Goal: Use online tool/utility

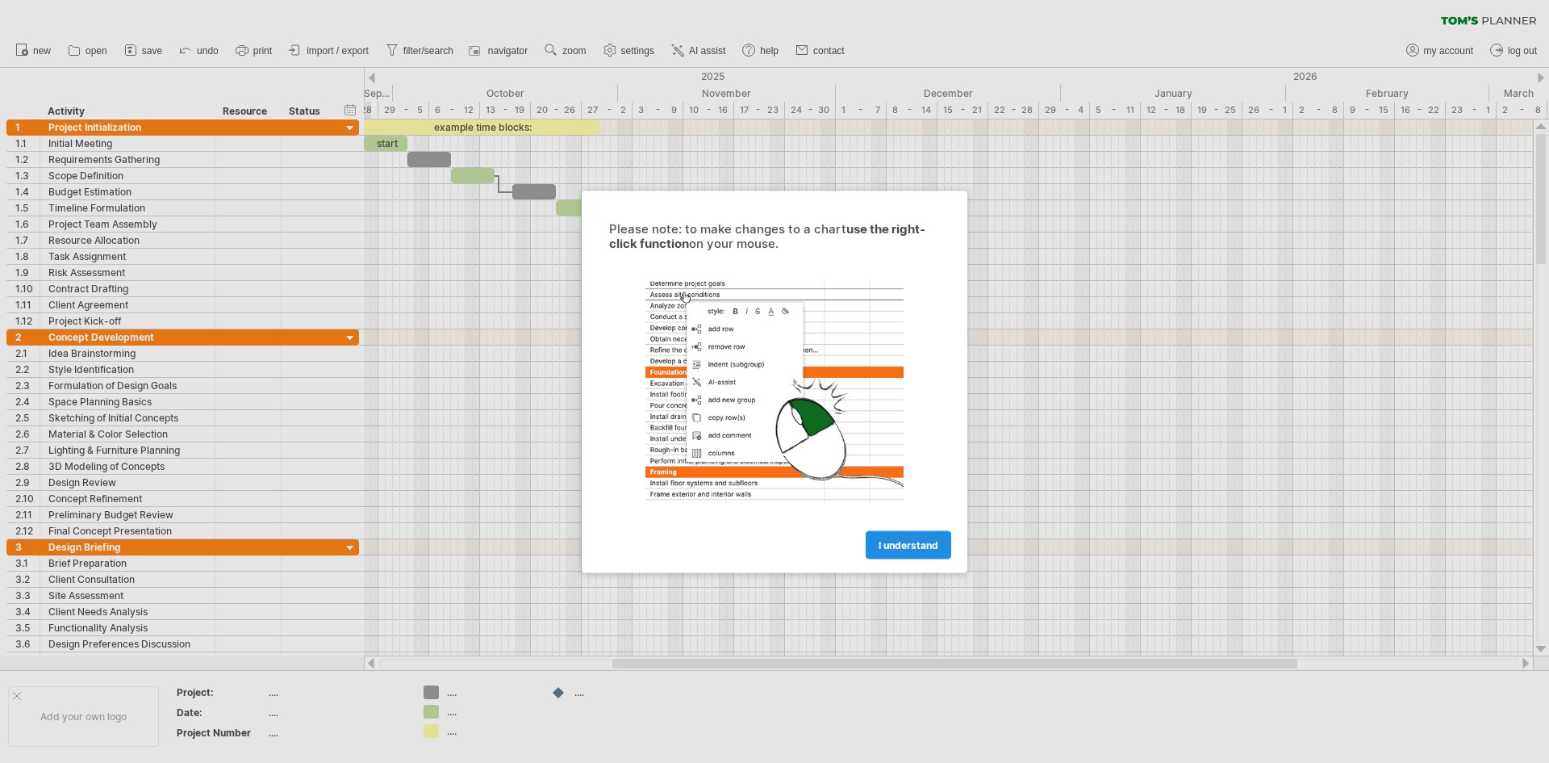
click at [892, 545] on span "I understand" at bounding box center [909, 544] width 60 height 12
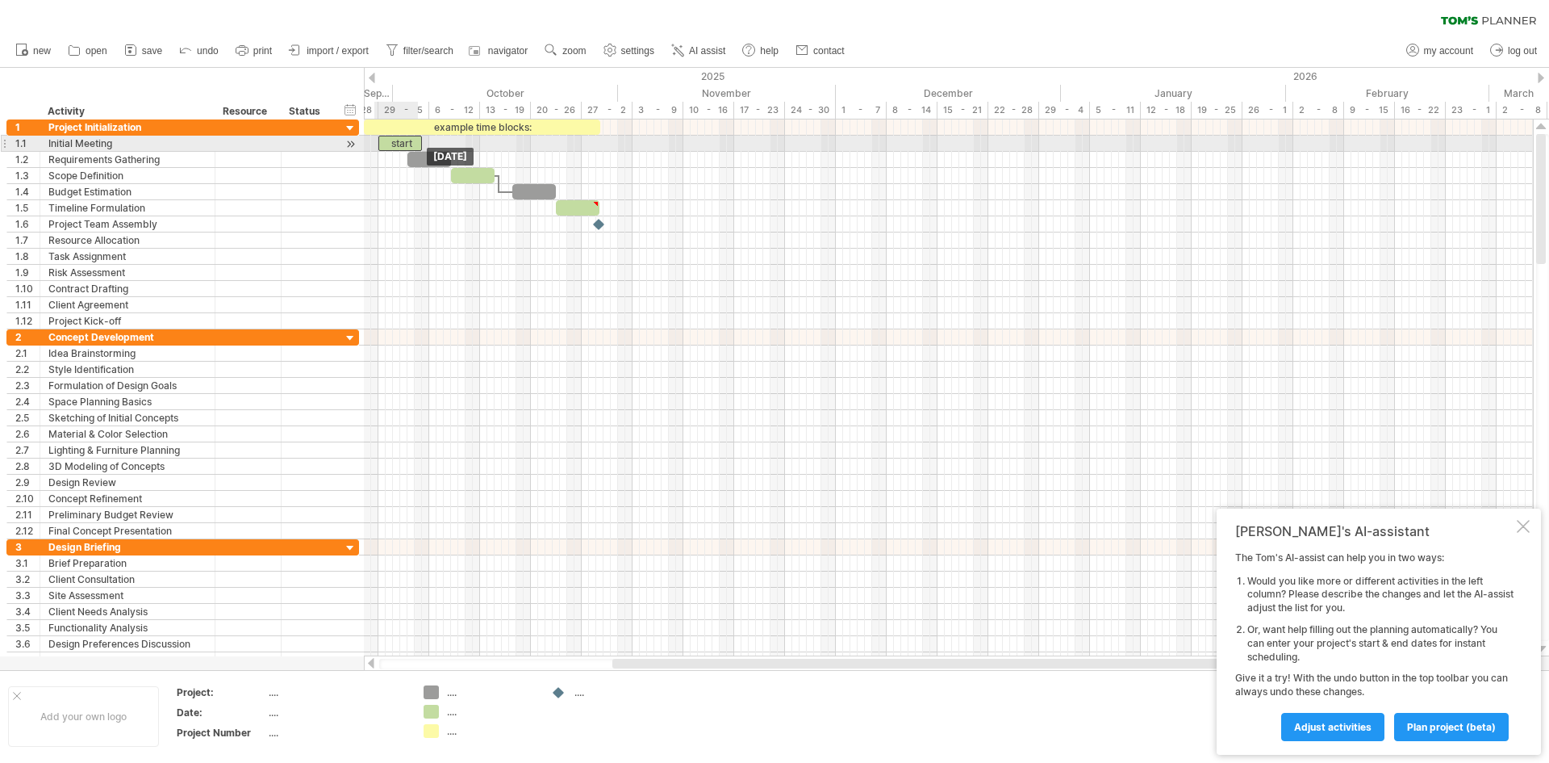
drag, startPoint x: 397, startPoint y: 146, endPoint x: 410, endPoint y: 147, distance: 12.9
click at [410, 147] on div "start" at bounding box center [400, 143] width 44 height 15
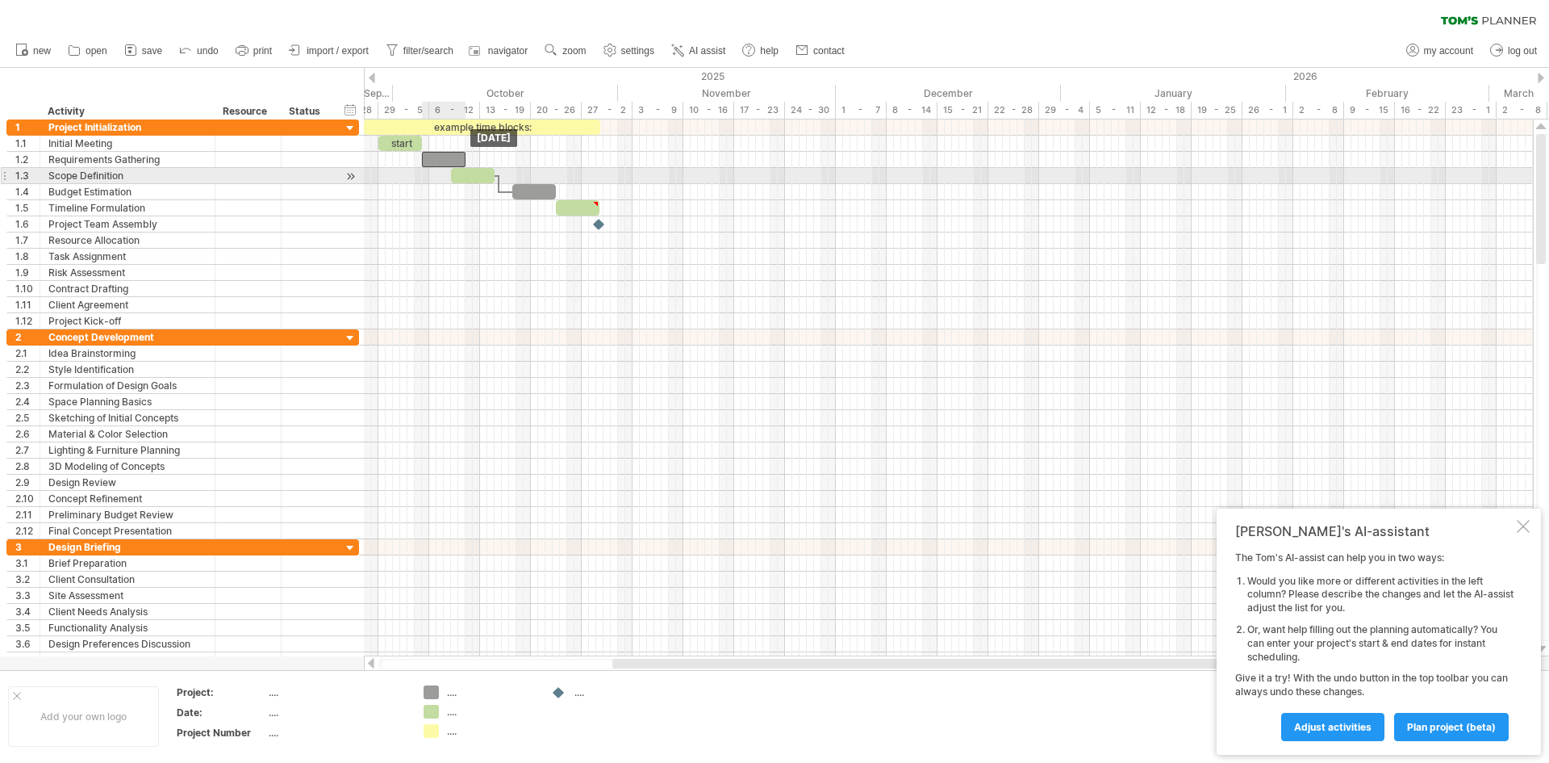
drag, startPoint x: 432, startPoint y: 166, endPoint x: 445, endPoint y: 172, distance: 14.8
click at [445, 172] on div "example time blocks: start [DATE] [DATE]" at bounding box center [948, 387] width 1169 height 537
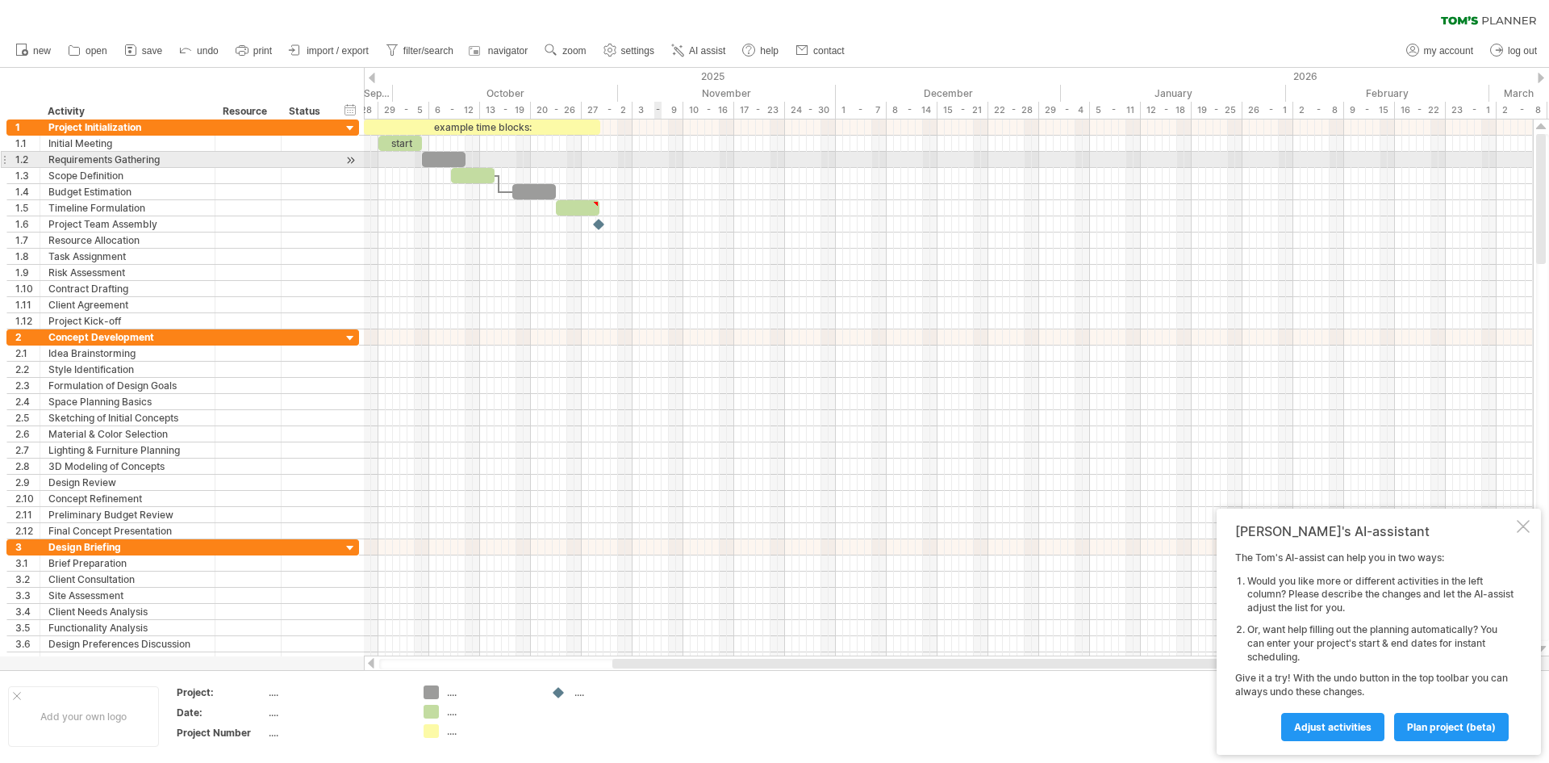
click at [657, 159] on div at bounding box center [948, 160] width 1169 height 16
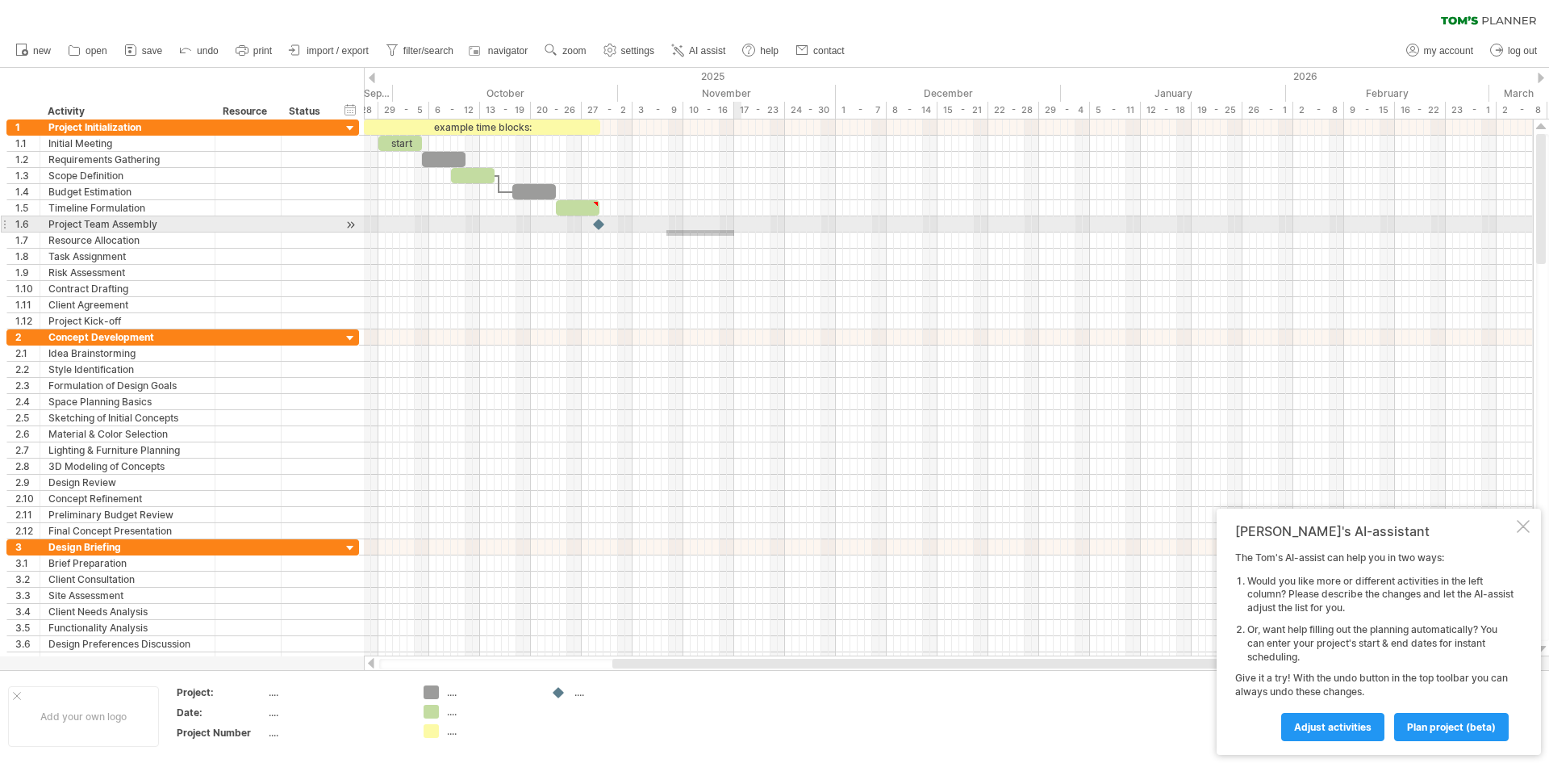
drag, startPoint x: 667, startPoint y: 236, endPoint x: 734, endPoint y: 230, distance: 68.0
click at [734, 230] on div at bounding box center [948, 224] width 1169 height 210
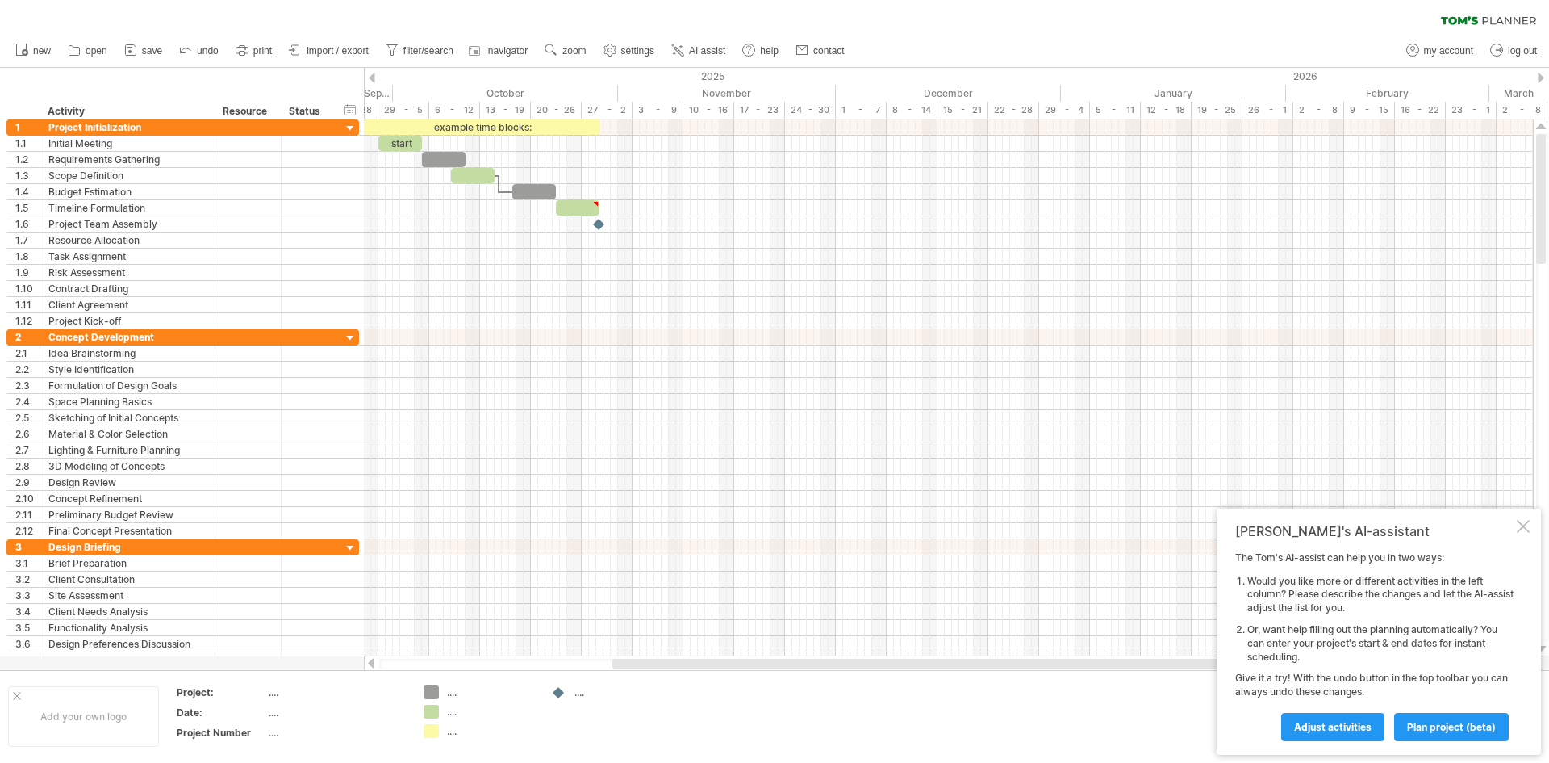
click at [373, 74] on div at bounding box center [372, 78] width 6 height 10
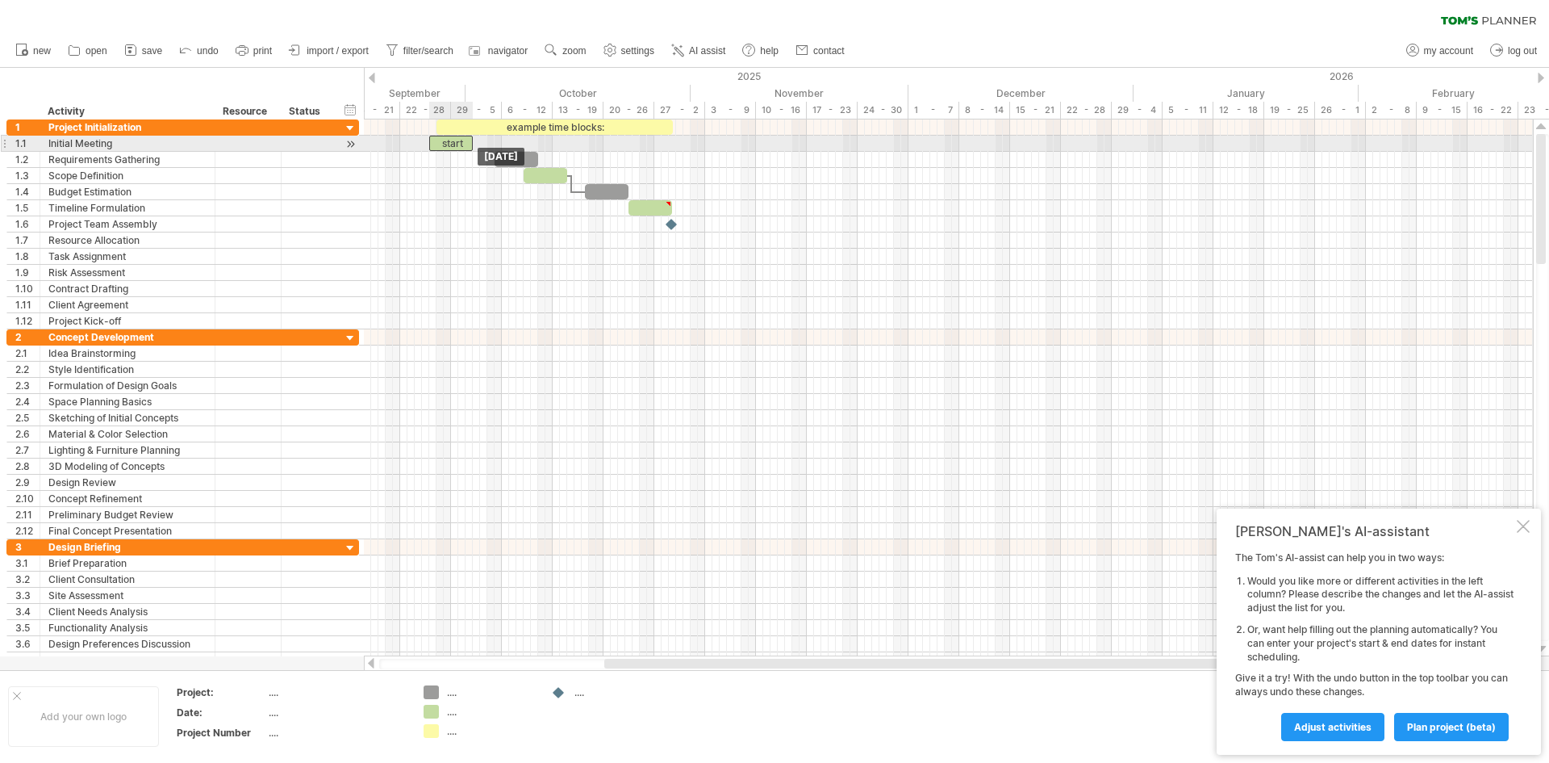
drag, startPoint x: 467, startPoint y: 142, endPoint x: 445, endPoint y: 138, distance: 22.2
click at [445, 138] on div "start" at bounding box center [451, 143] width 44 height 15
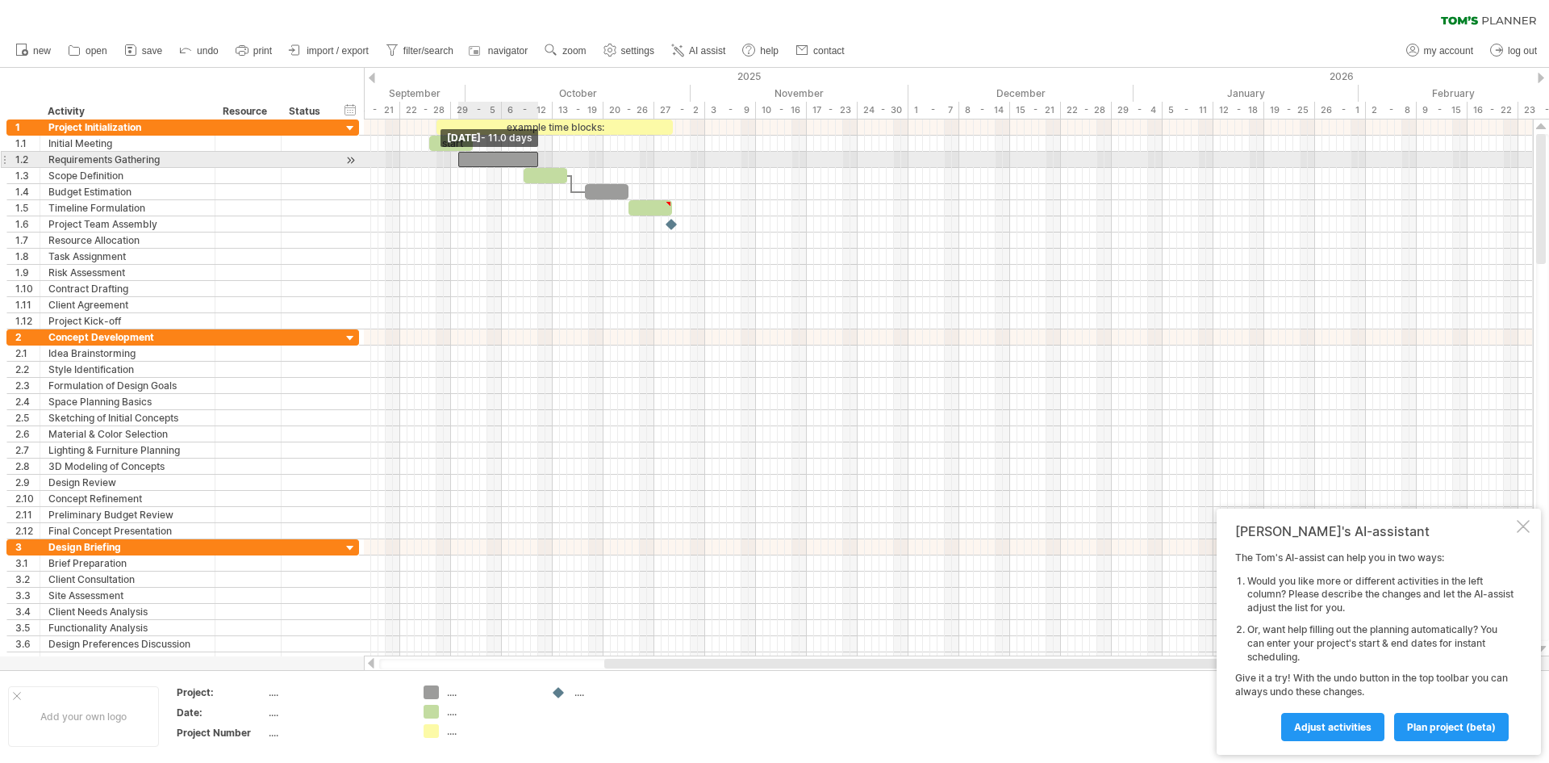
drag, startPoint x: 494, startPoint y: 157, endPoint x: 456, endPoint y: 159, distance: 38.0
click at [456, 159] on span at bounding box center [458, 159] width 6 height 15
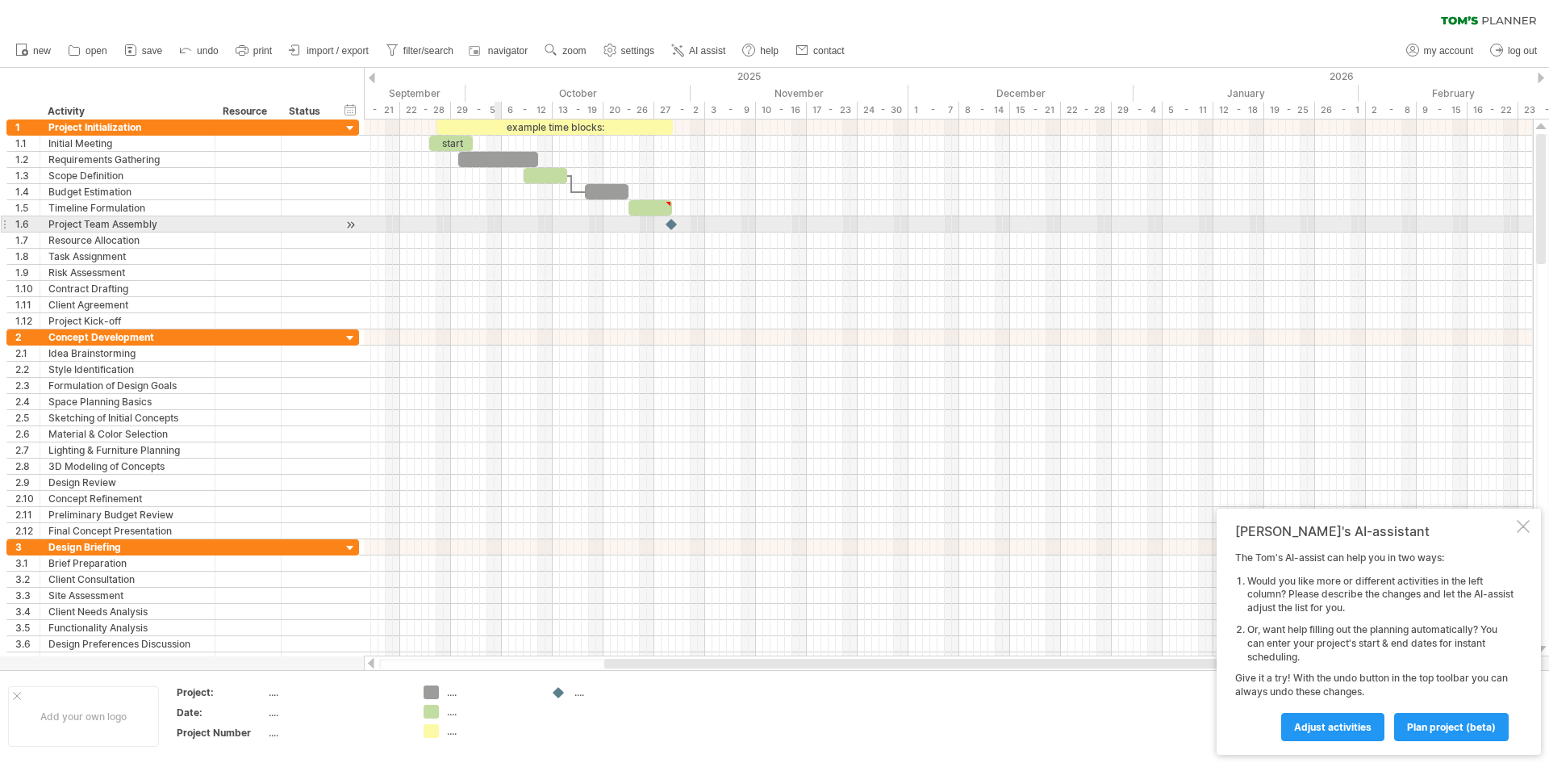
click at [499, 222] on div at bounding box center [948, 224] width 1169 height 16
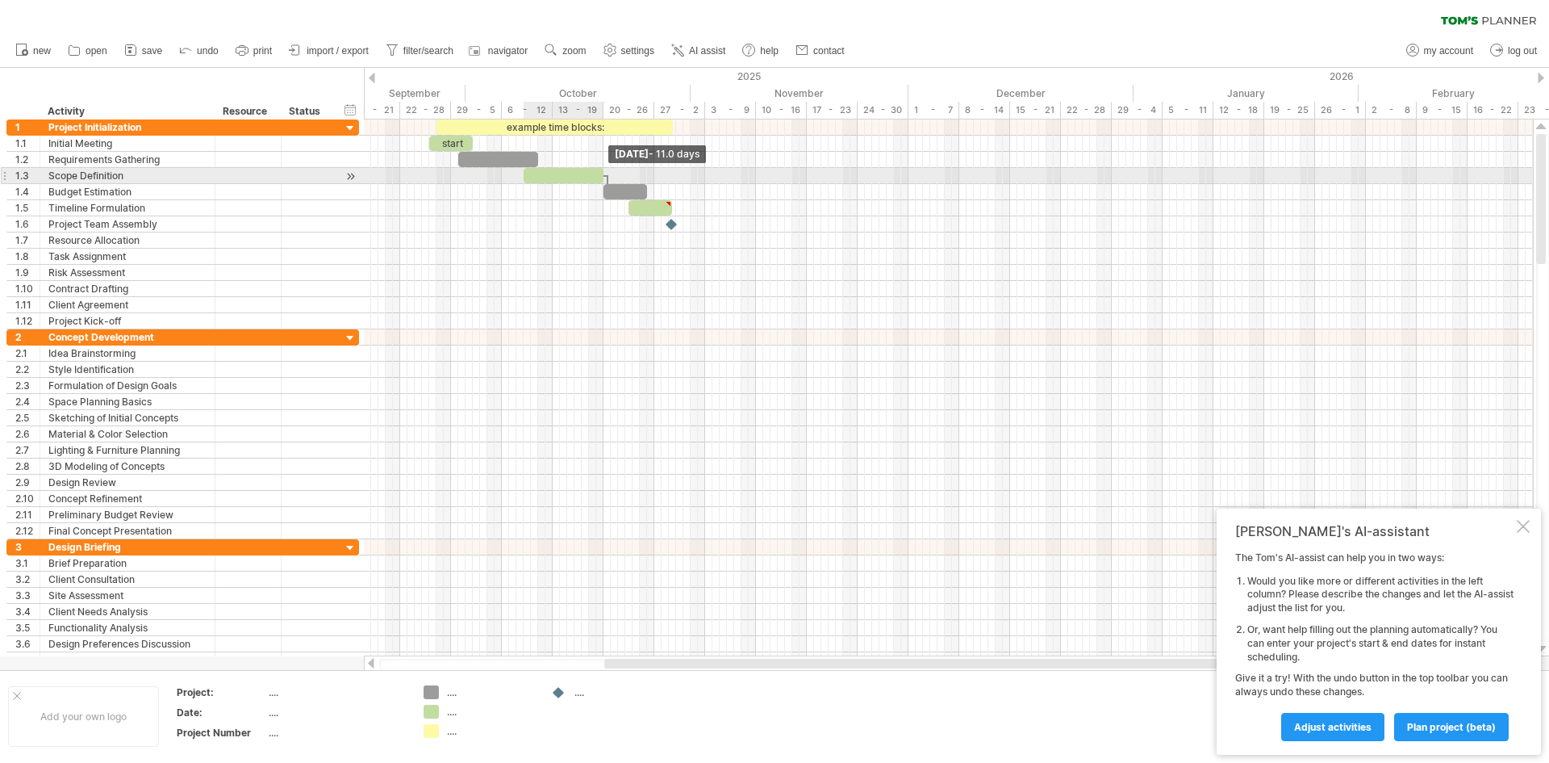
drag, startPoint x: 566, startPoint y: 173, endPoint x: 602, endPoint y: 173, distance: 36.3
click at [602, 173] on span at bounding box center [603, 175] width 6 height 15
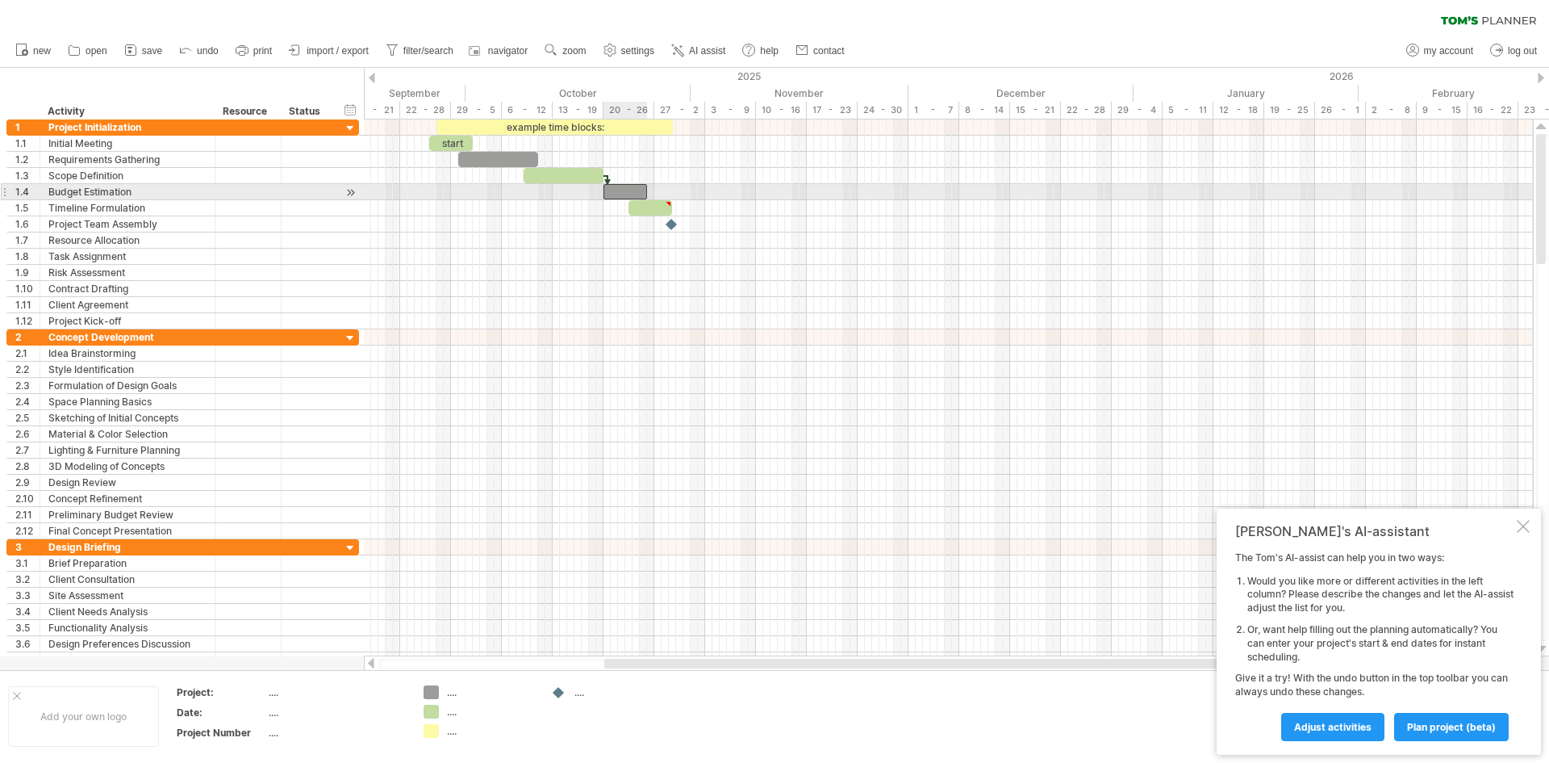
click at [611, 196] on div at bounding box center [626, 191] width 44 height 15
click at [594, 200] on div "example time blocks: start [DATE] [DATE] - 7.0 days" at bounding box center [948, 387] width 1169 height 537
drag, startPoint x: 604, startPoint y: 194, endPoint x: 595, endPoint y: 199, distance: 11.2
click at [595, 199] on div "example time blocks: start [DATE] [DATE]" at bounding box center [948, 387] width 1169 height 537
drag, startPoint x: 594, startPoint y: 188, endPoint x: 605, endPoint y: 188, distance: 11.3
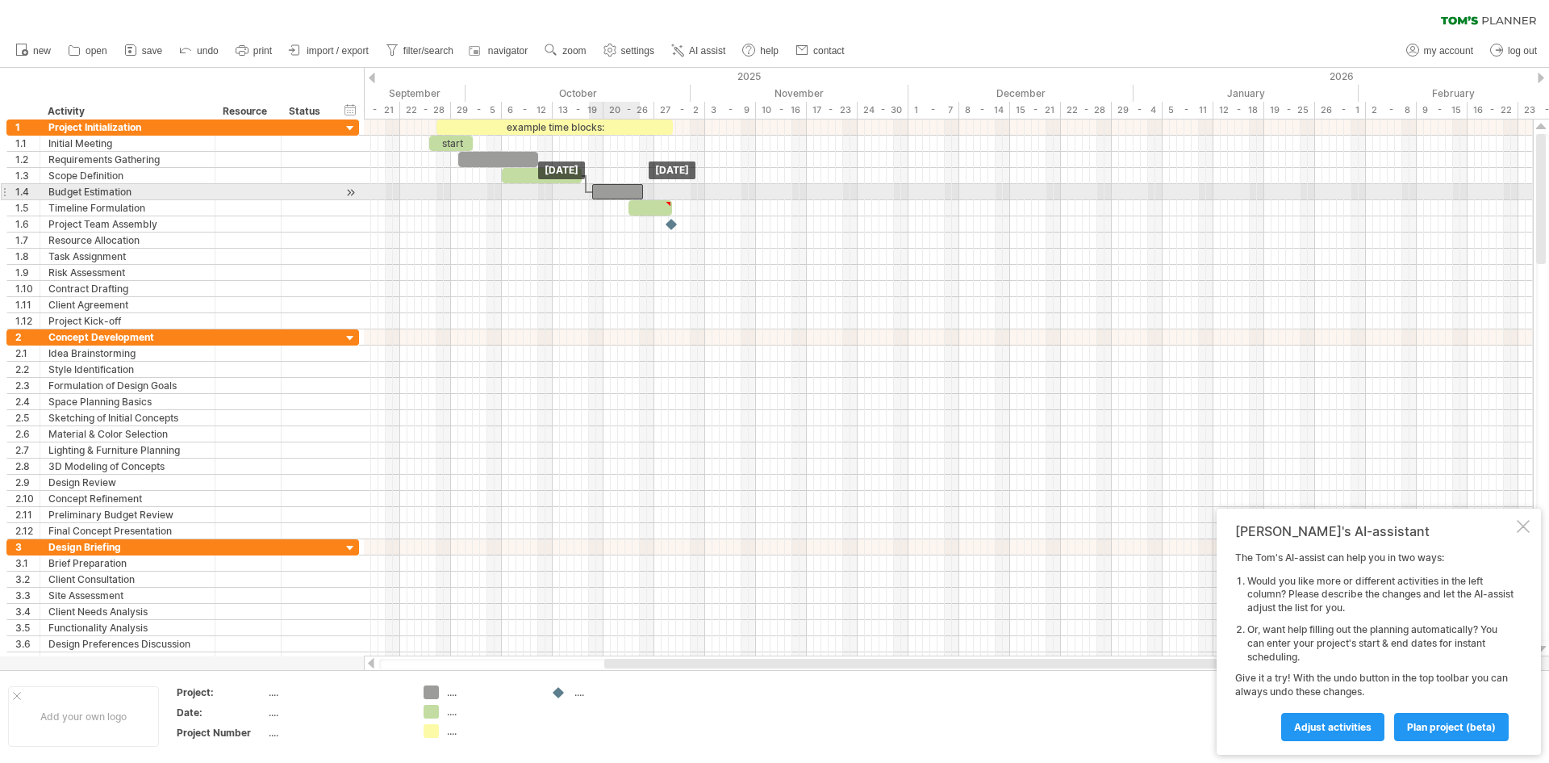
click at [605, 188] on div at bounding box center [617, 191] width 51 height 15
click at [604, 191] on div at bounding box center [621, 191] width 51 height 15
drag, startPoint x: 596, startPoint y: 191, endPoint x: 579, endPoint y: 192, distance: 17.8
click at [579, 192] on span at bounding box center [578, 191] width 6 height 15
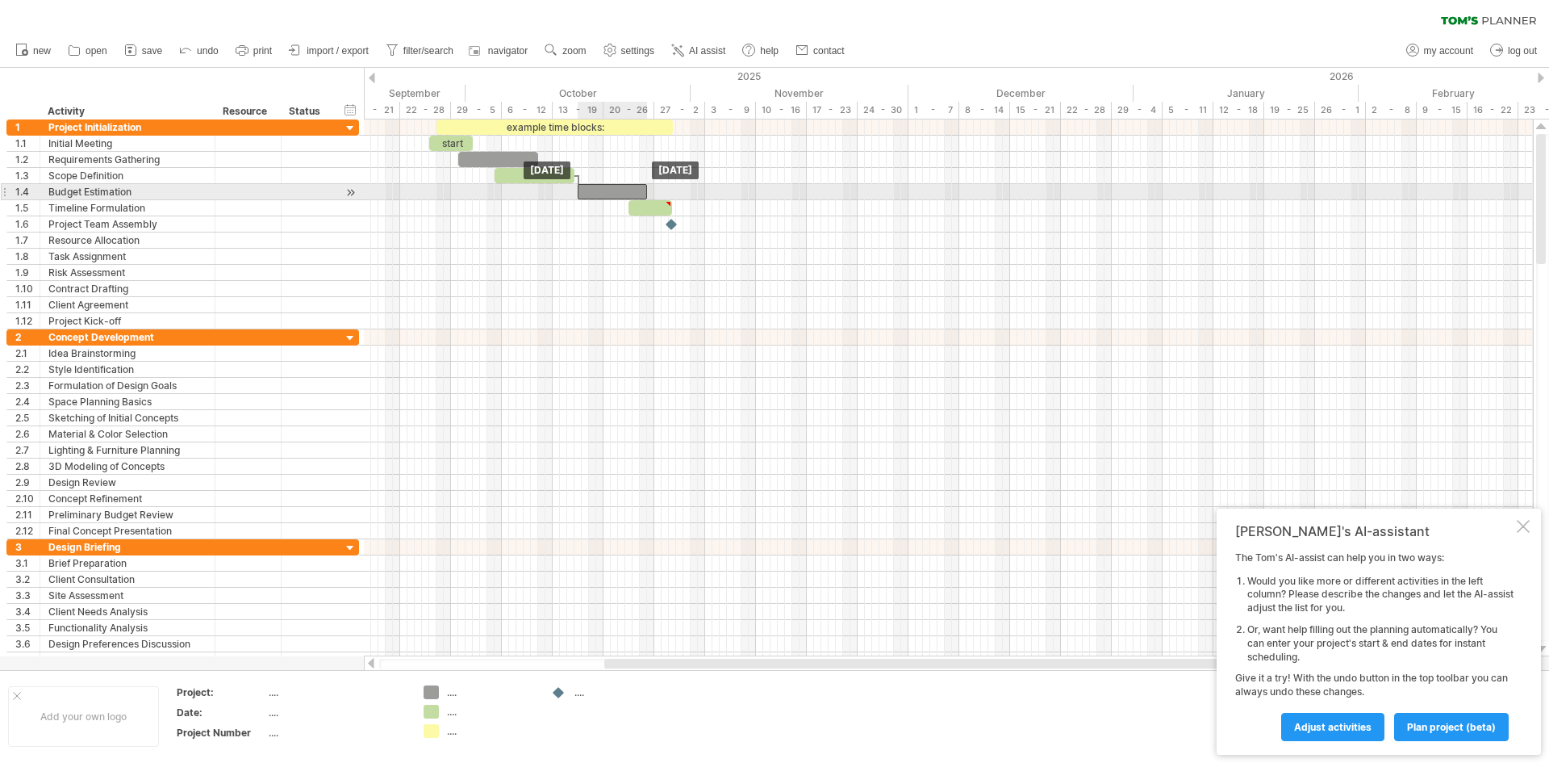
click at [613, 194] on div at bounding box center [612, 191] width 69 height 15
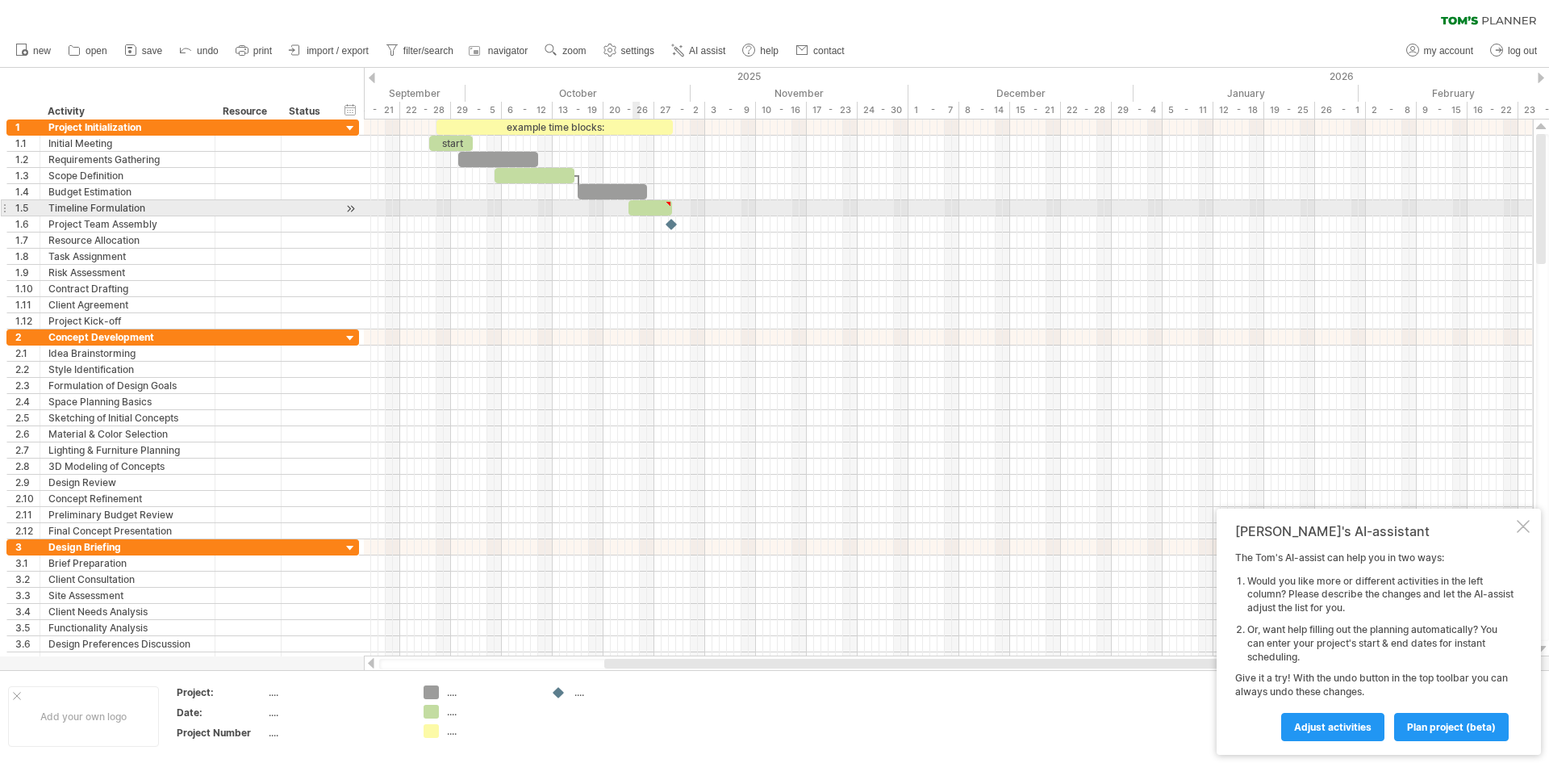
type textarea "**********"
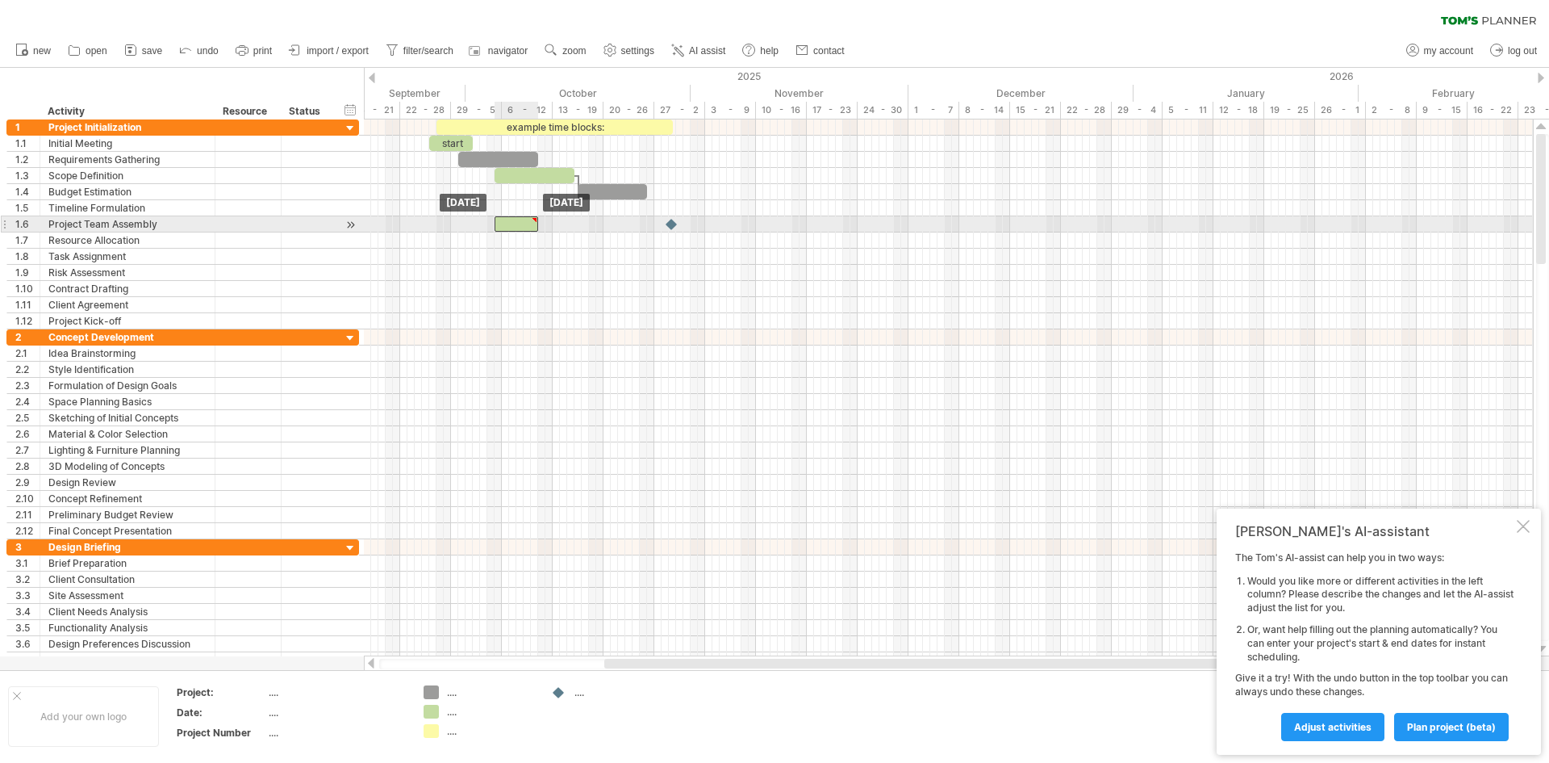
drag, startPoint x: 646, startPoint y: 207, endPoint x: 512, endPoint y: 231, distance: 135.2
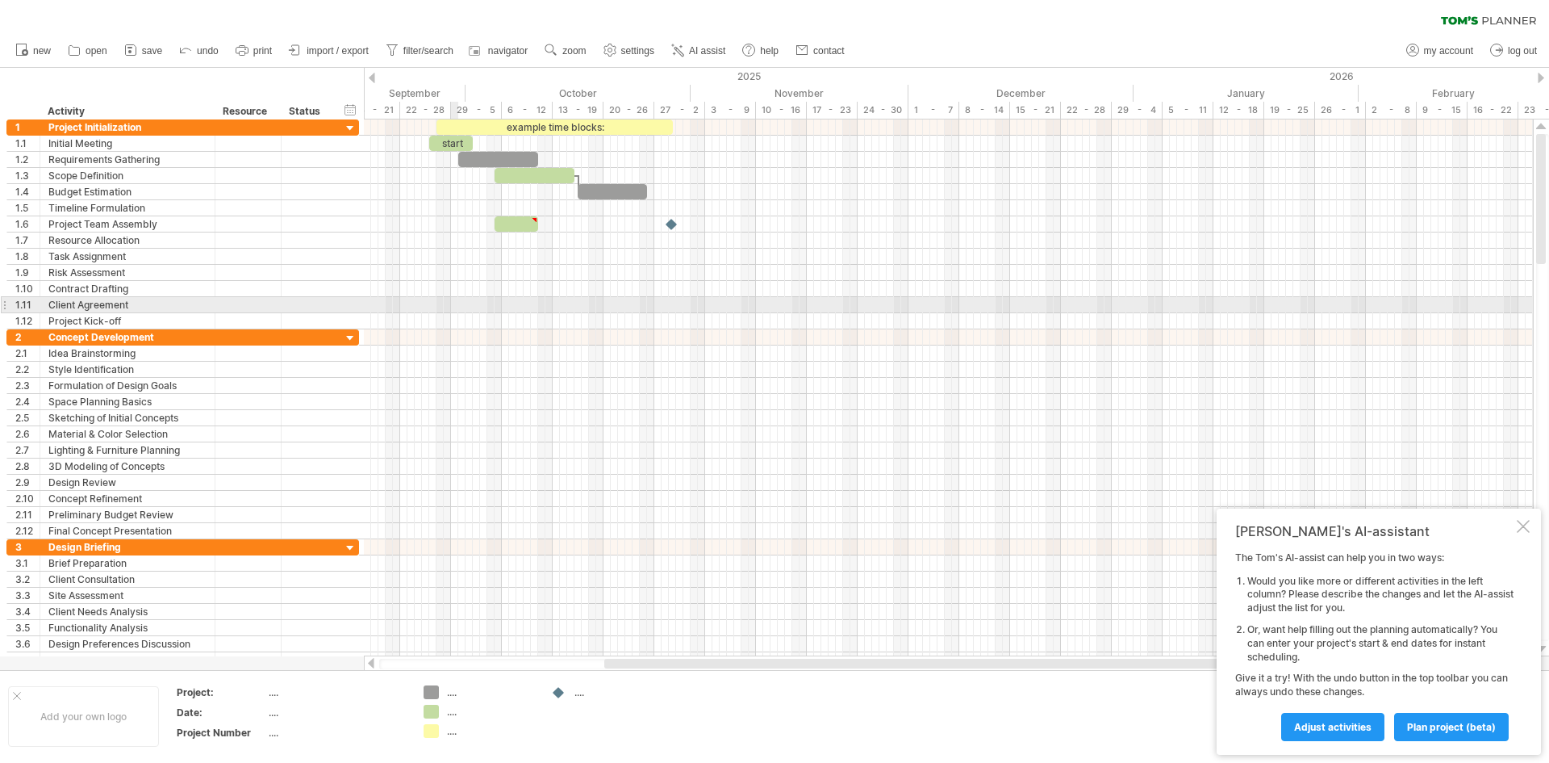
click at [453, 299] on div at bounding box center [948, 305] width 1169 height 16
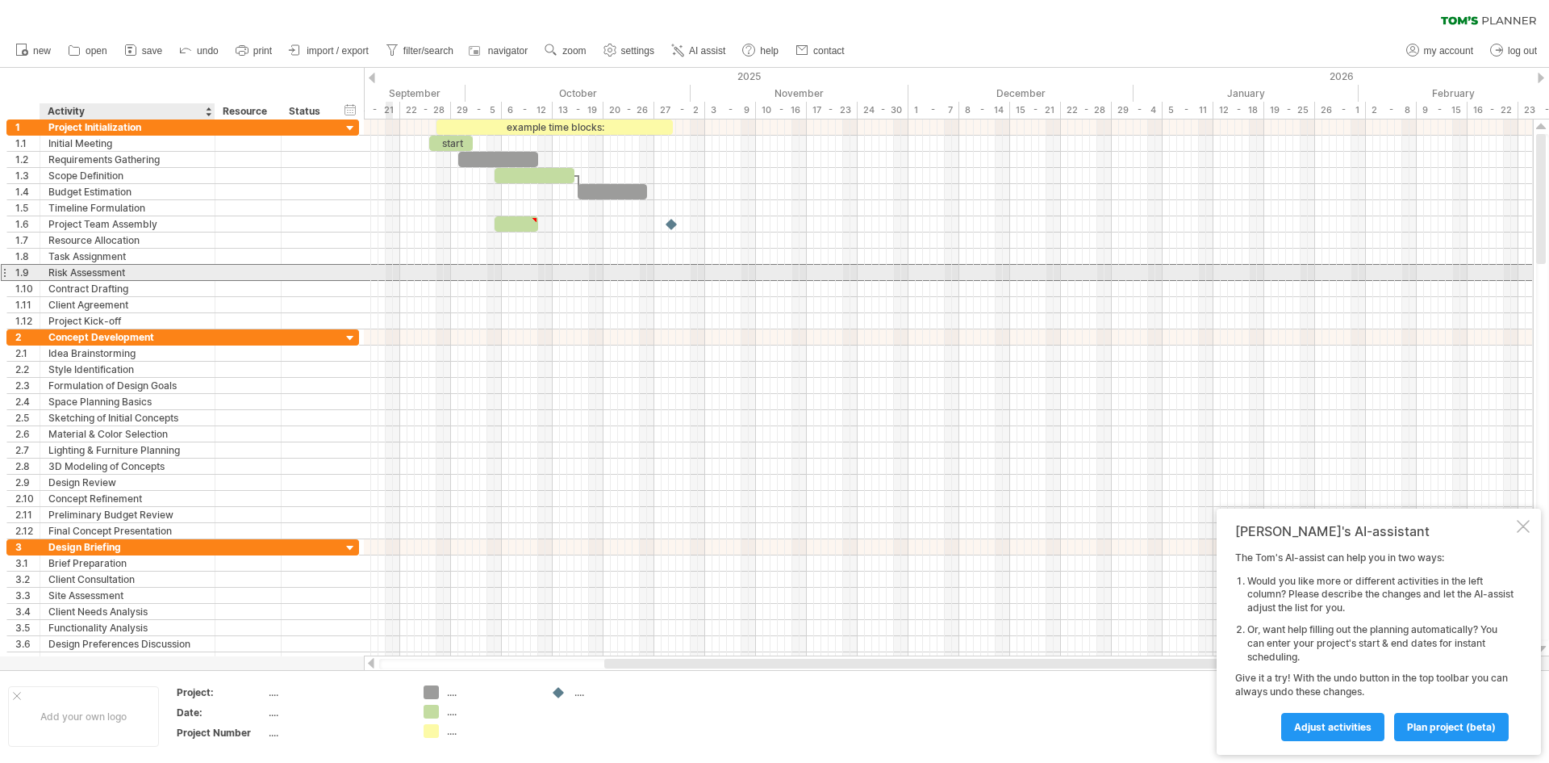
click at [173, 274] on div "Risk Assessment" at bounding box center [127, 272] width 158 height 15
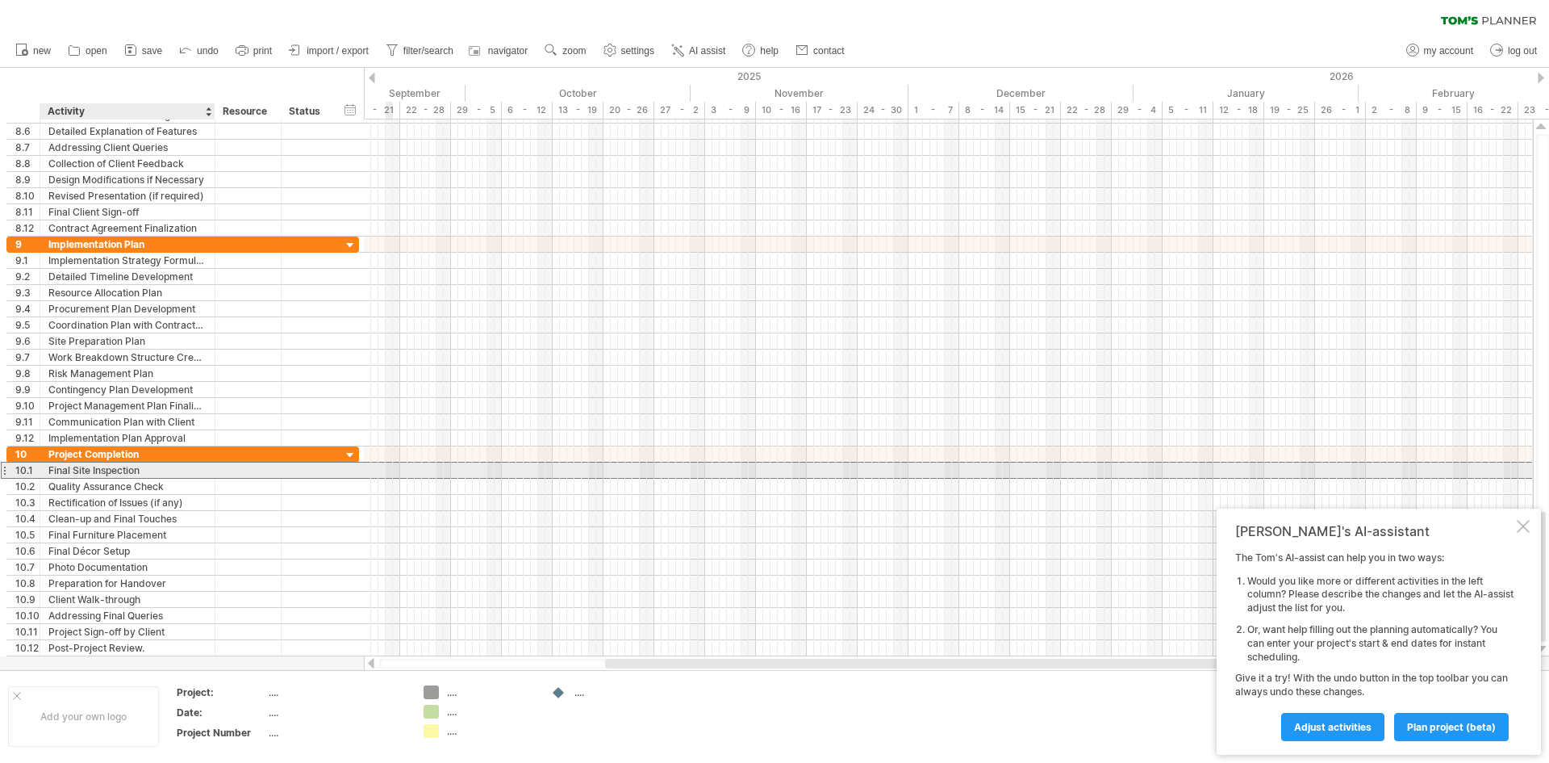
click at [117, 472] on div "Final Site Inspection" at bounding box center [127, 469] width 158 height 15
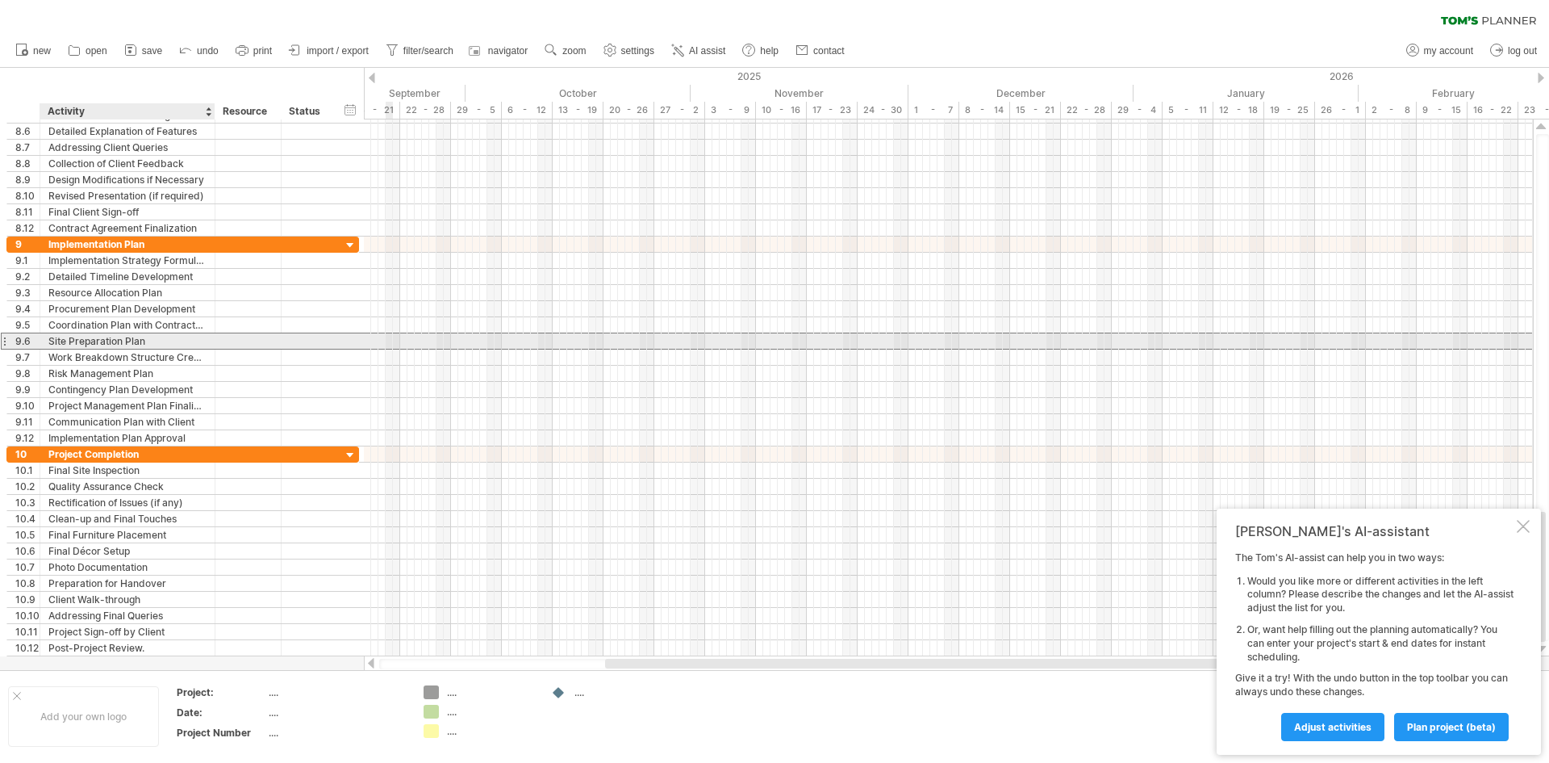
click at [165, 341] on div "Site Preparation Plan" at bounding box center [127, 340] width 158 height 15
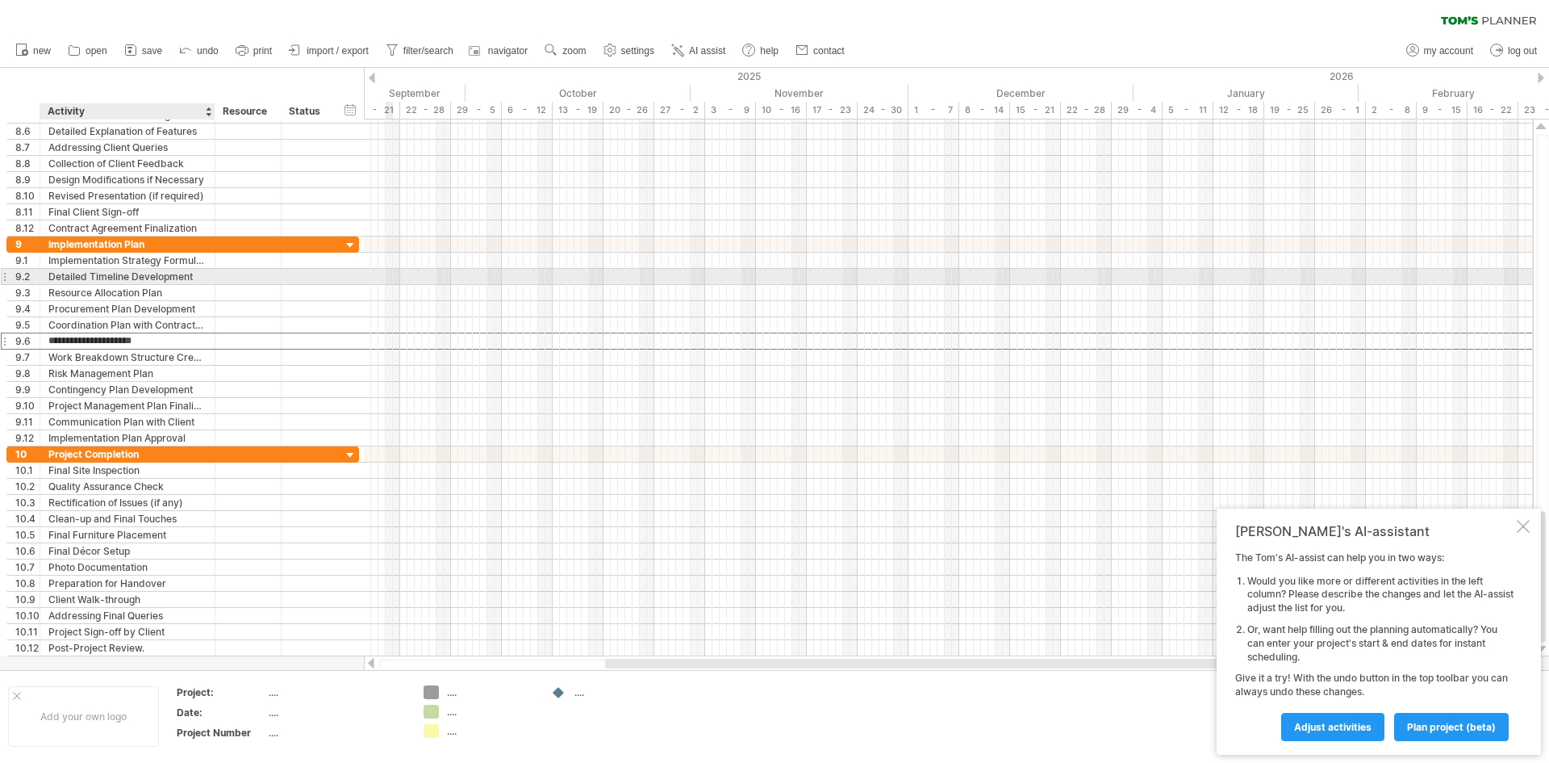
click at [178, 277] on div "Detailed Timeline Development" at bounding box center [127, 276] width 158 height 15
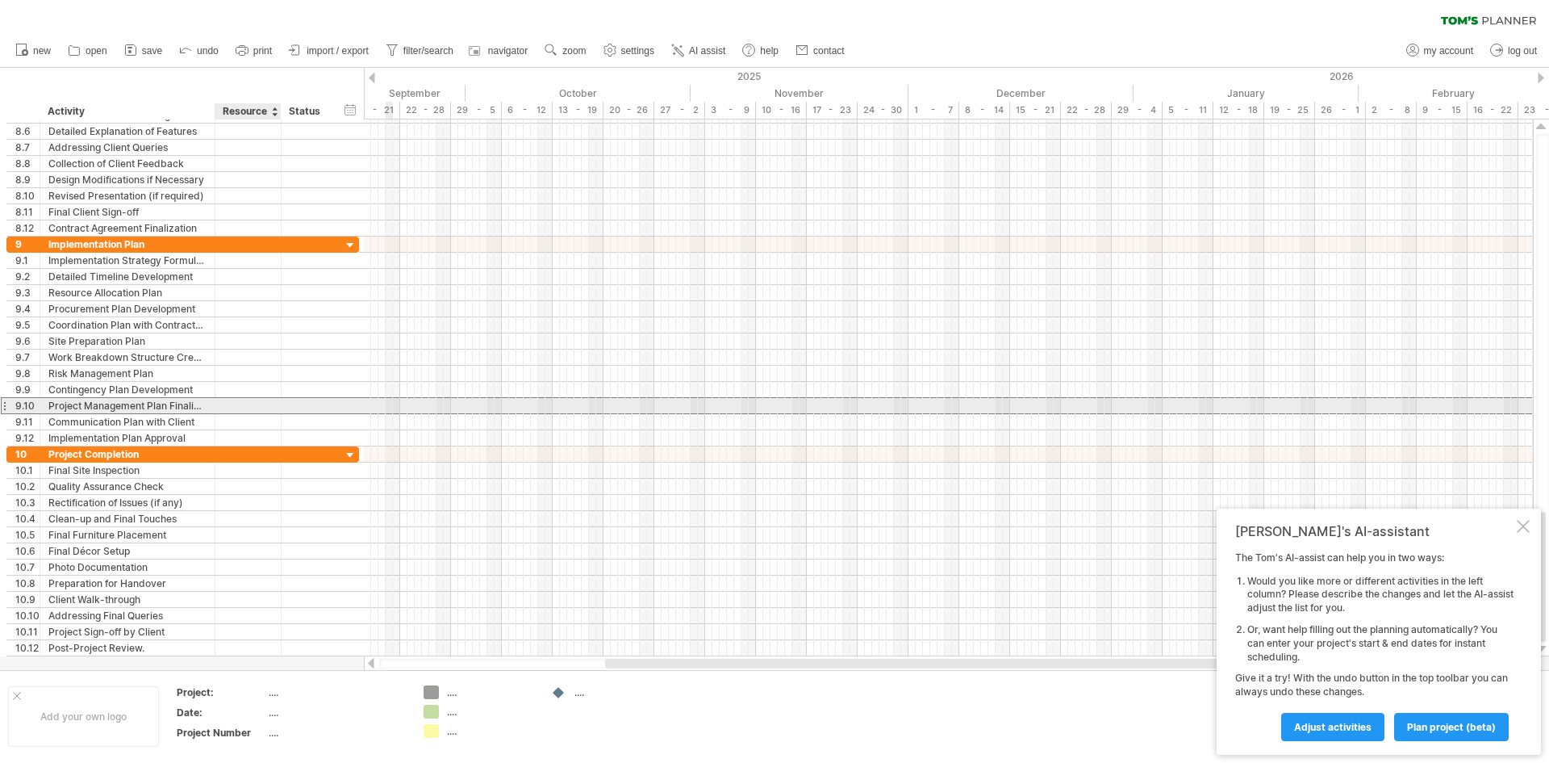
click at [257, 408] on div at bounding box center [248, 405] width 49 height 15
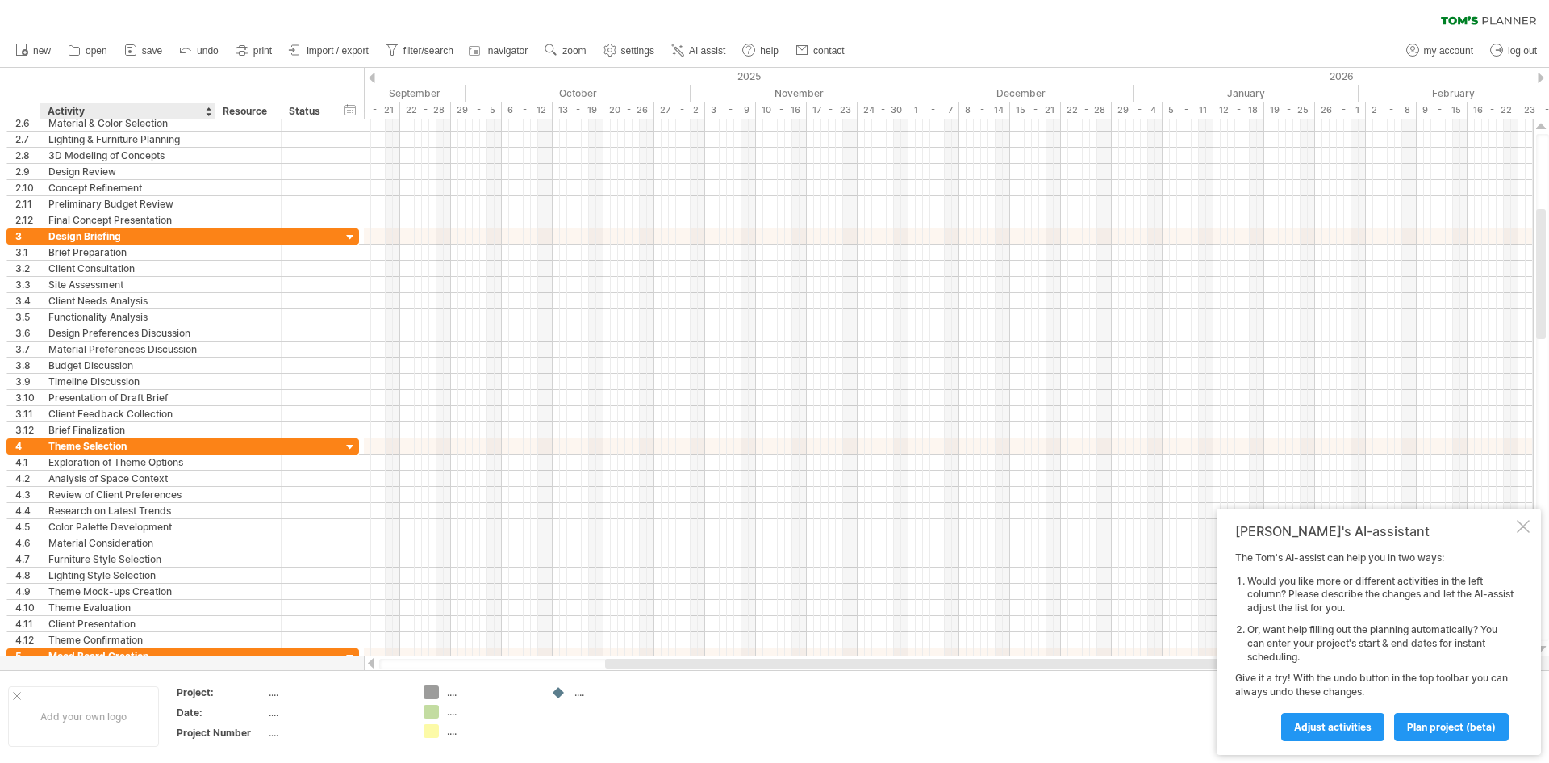
click at [209, 107] on div at bounding box center [208, 111] width 6 height 16
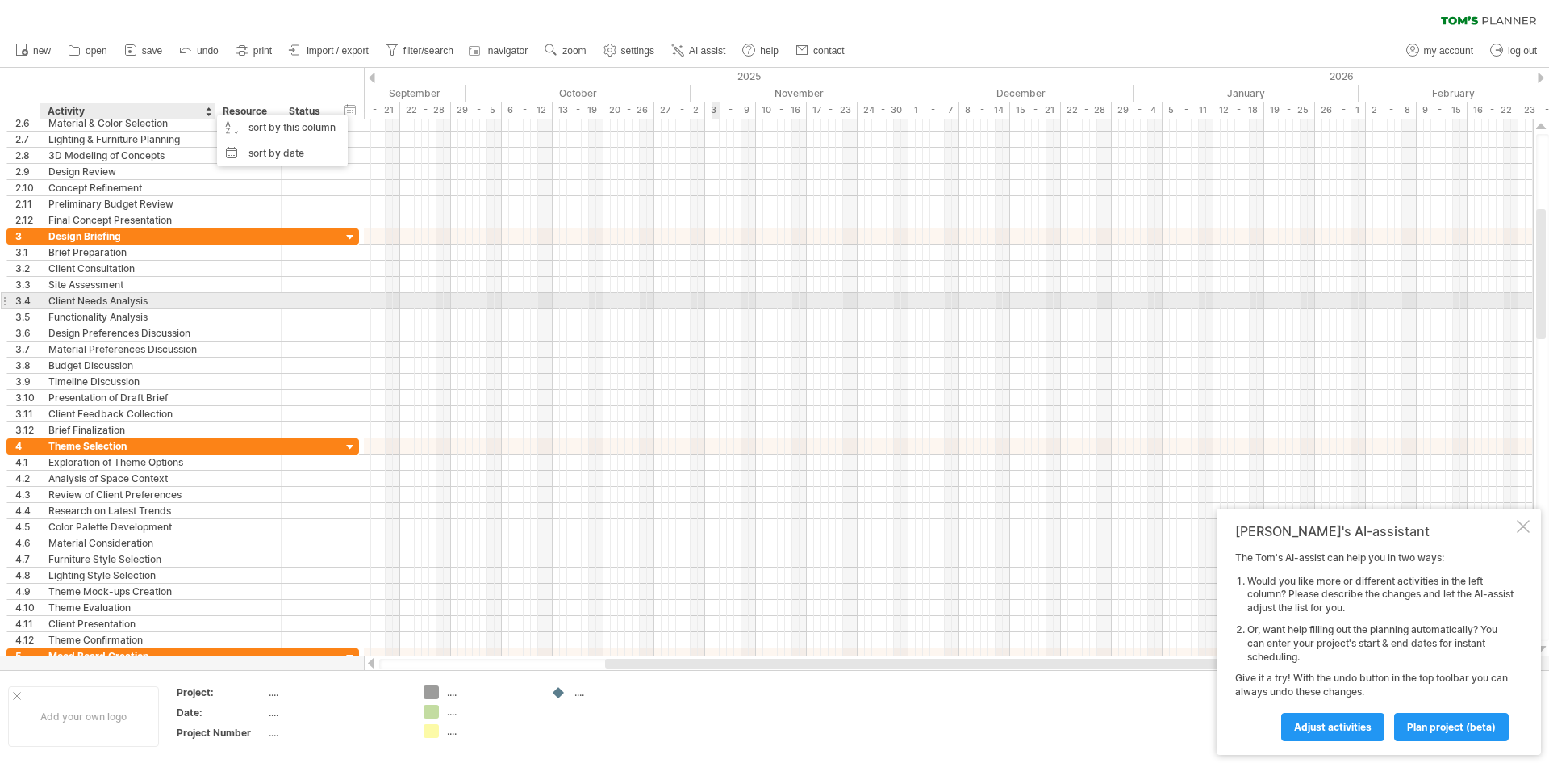
click at [717, 300] on div at bounding box center [948, 301] width 1169 height 16
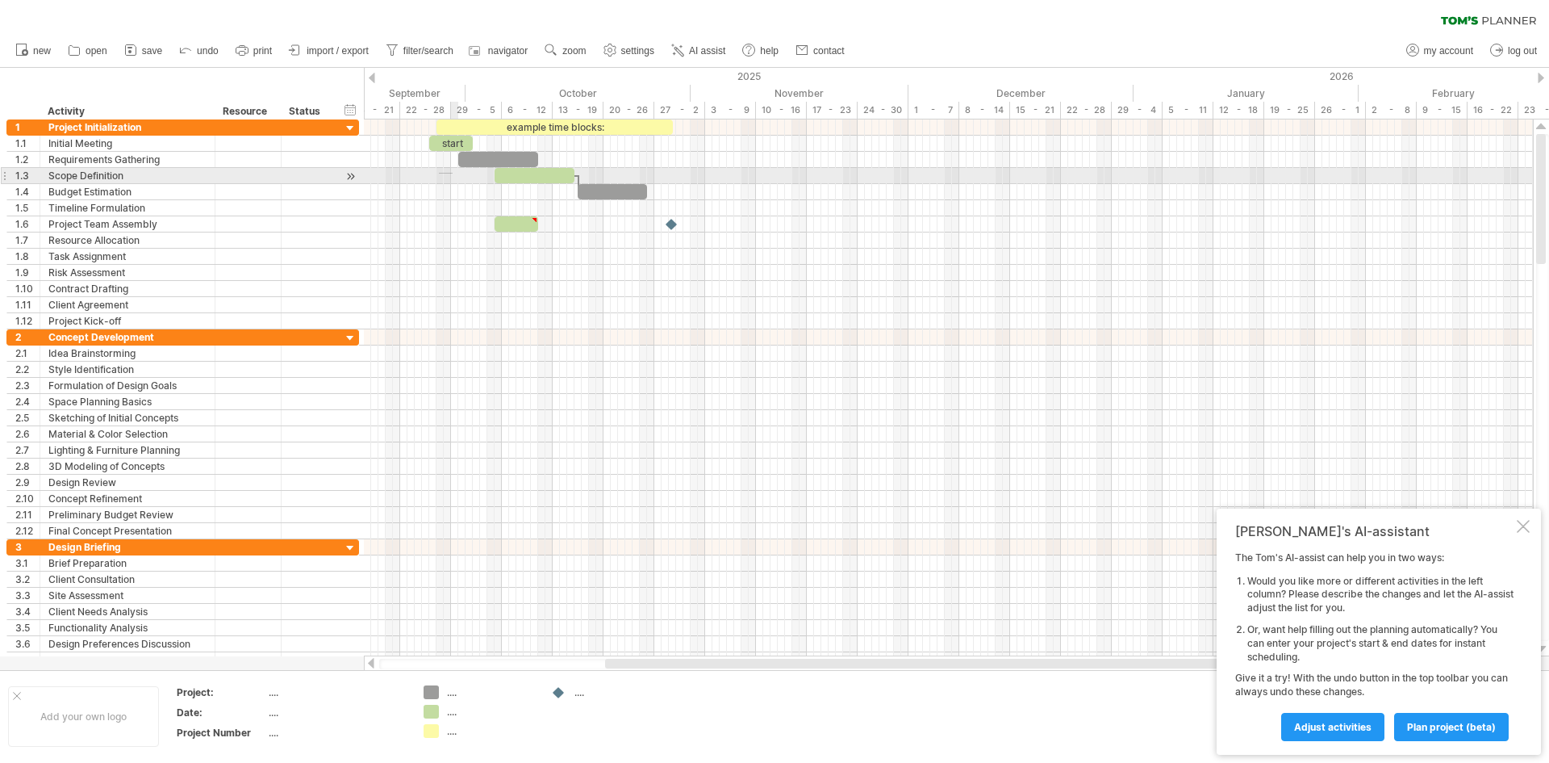
drag, startPoint x: 439, startPoint y: 173, endPoint x: 453, endPoint y: 173, distance: 14.5
click at [453, 173] on div at bounding box center [948, 176] width 1169 height 16
